Goal: Information Seeking & Learning: Learn about a topic

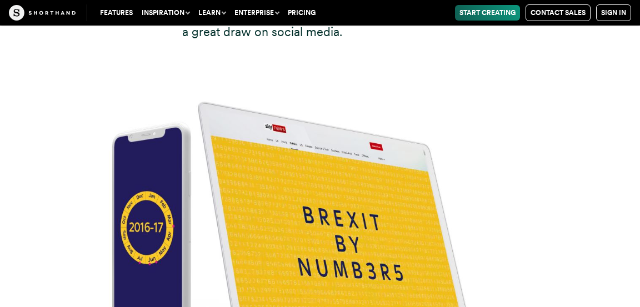
scroll to position [4590, 0]
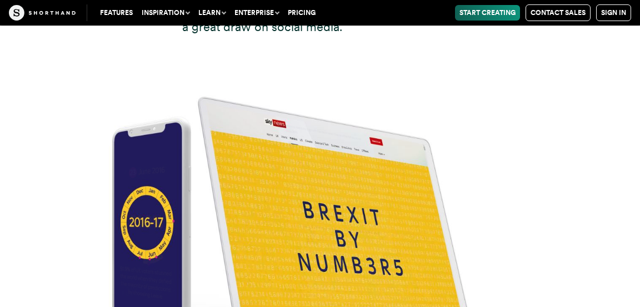
click at [365, 206] on img at bounding box center [320, 204] width 640 height 307
click at [323, 198] on img at bounding box center [320, 204] width 640 height 307
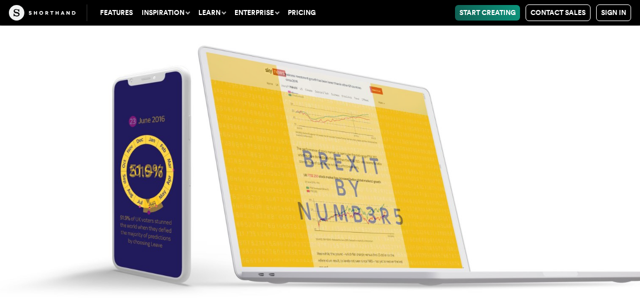
scroll to position [4761, 0]
click at [386, 231] on img at bounding box center [320, 153] width 640 height 307
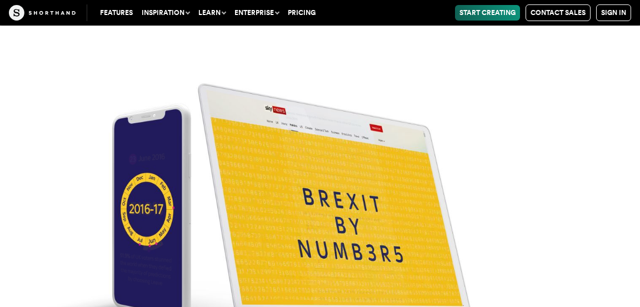
scroll to position [4600, 0]
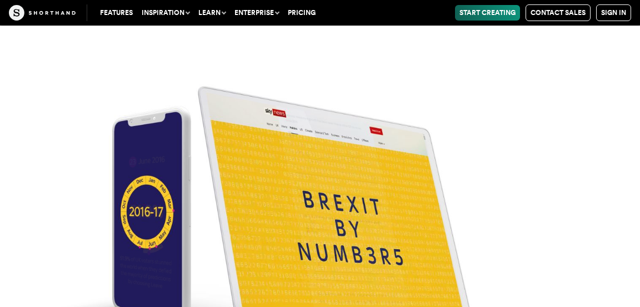
click at [325, 161] on img at bounding box center [320, 194] width 640 height 307
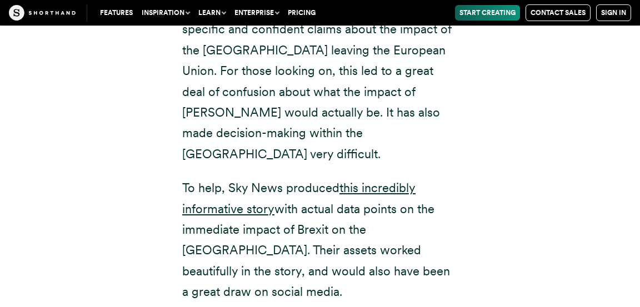
scroll to position [4326, 0]
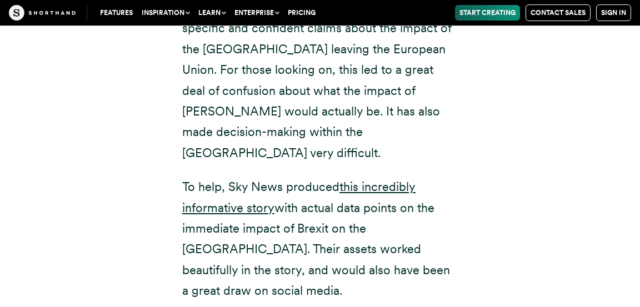
click at [388, 179] on link "this incredibly informative story" at bounding box center [298, 196] width 233 height 35
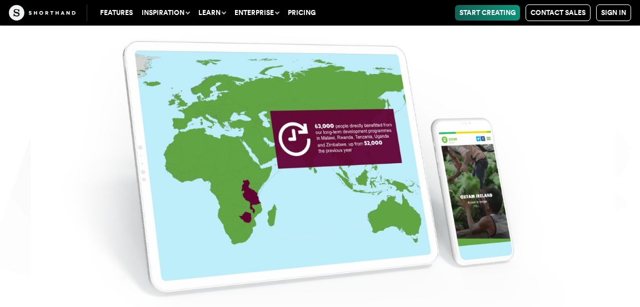
scroll to position [5802, 0]
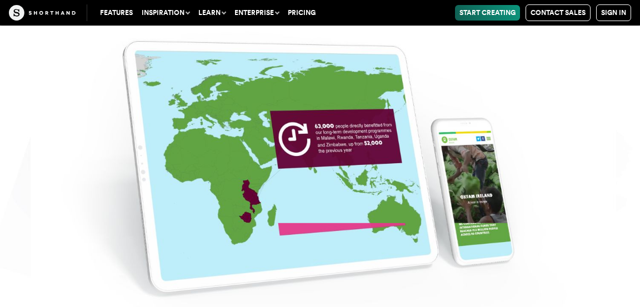
click at [333, 166] on img at bounding box center [320, 153] width 640 height 307
click at [299, 175] on img at bounding box center [320, 153] width 640 height 307
click at [313, 168] on img at bounding box center [320, 153] width 640 height 307
click at [319, 164] on img at bounding box center [320, 153] width 640 height 307
click at [324, 162] on img at bounding box center [320, 153] width 640 height 307
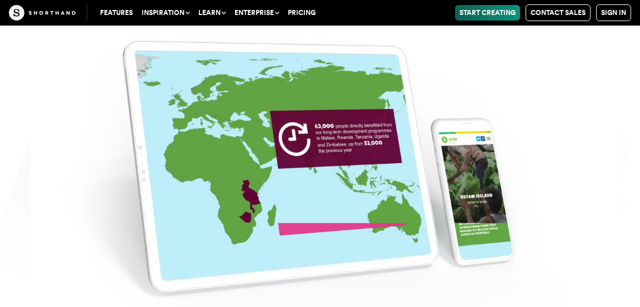
click at [481, 231] on img at bounding box center [320, 153] width 640 height 307
click at [324, 190] on img at bounding box center [320, 153] width 640 height 307
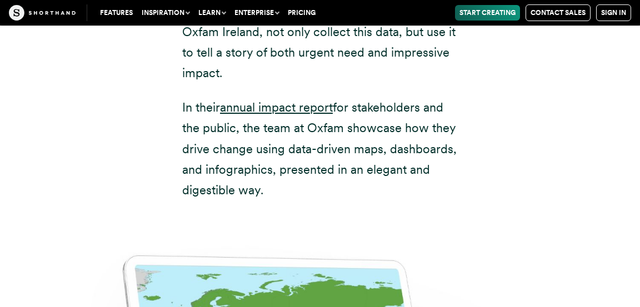
scroll to position [5425, 0]
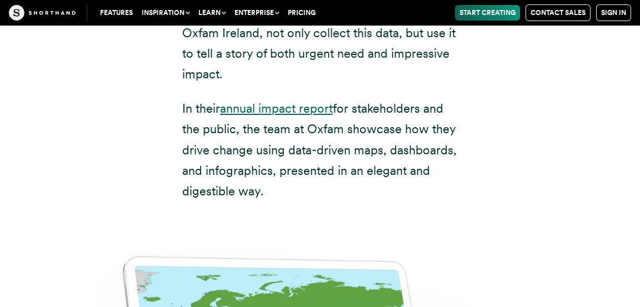
click at [302, 115] on link "annual impact report" at bounding box center [276, 108] width 113 height 14
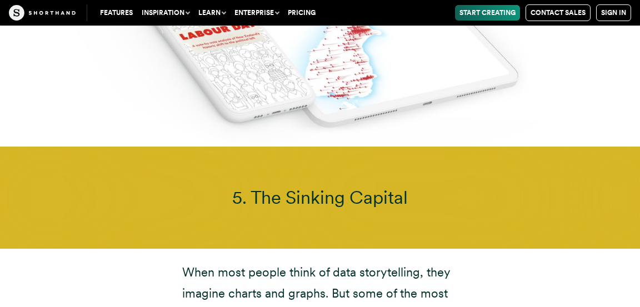
scroll to position [8182, 0]
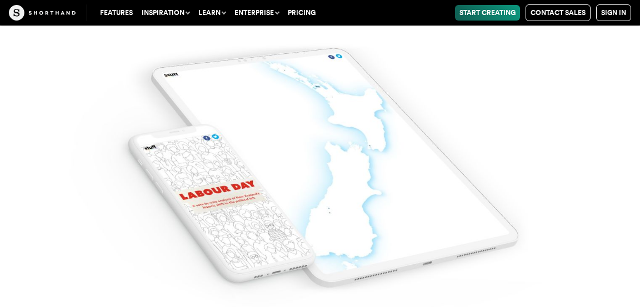
scroll to position [7748, 0]
